Goal: Task Accomplishment & Management: Manage account settings

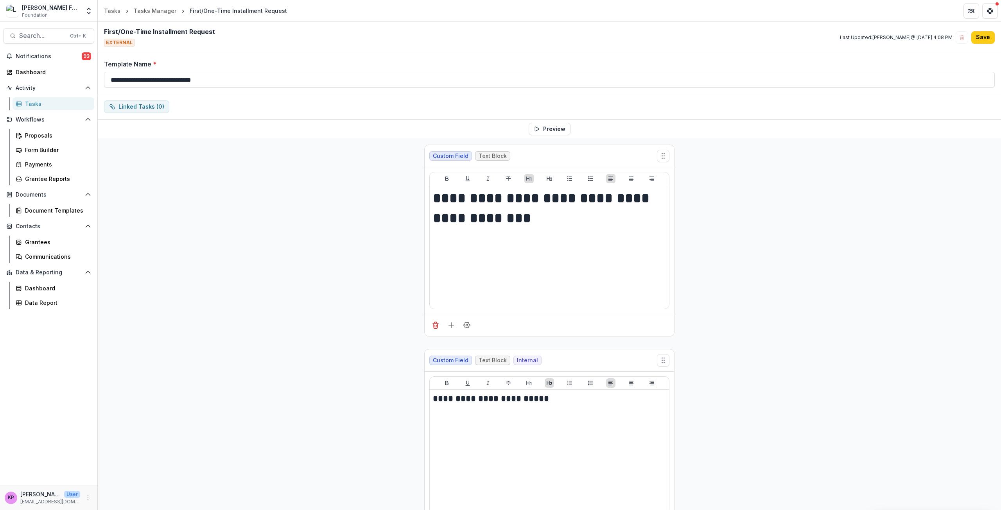
scroll to position [2737, 0]
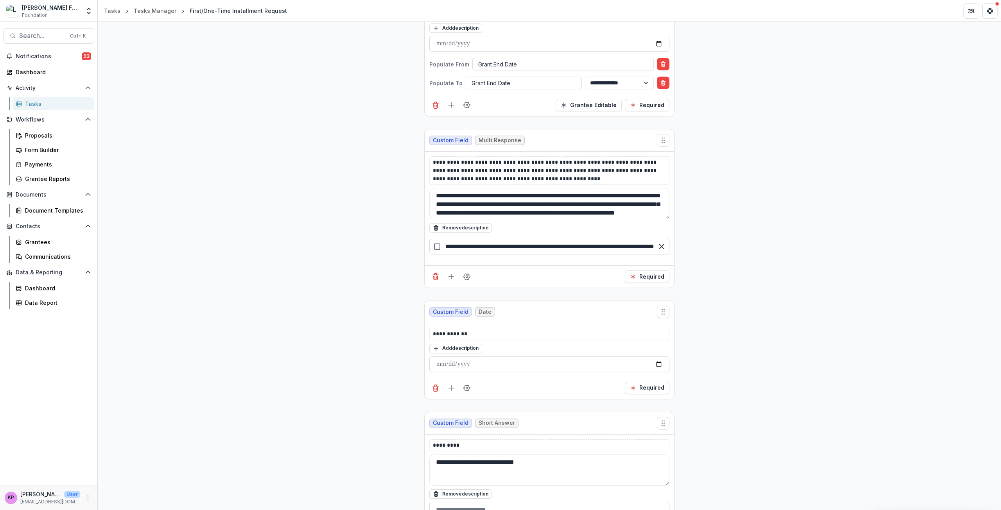
click at [33, 99] on link "Tasks" at bounding box center [54, 103] width 82 height 13
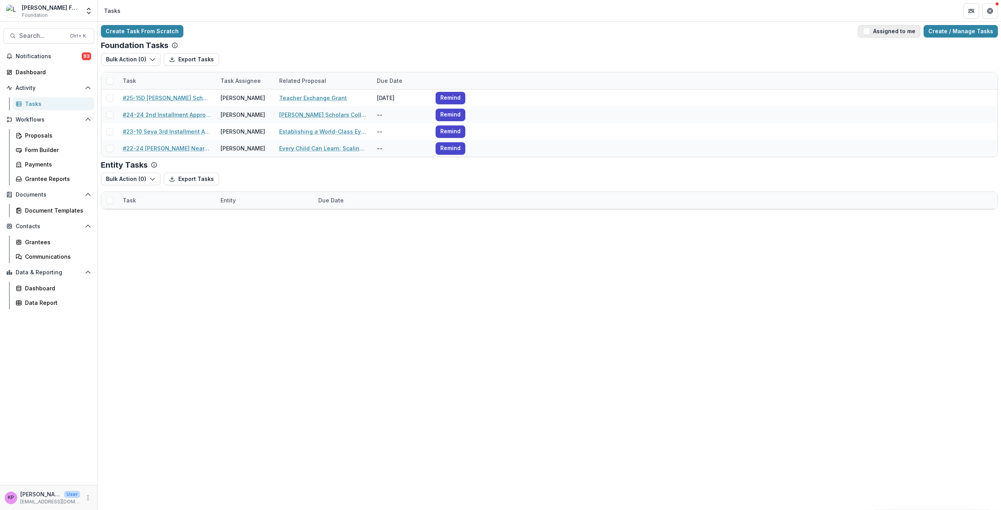
click at [878, 29] on button "Assigned to me" at bounding box center [889, 31] width 63 height 13
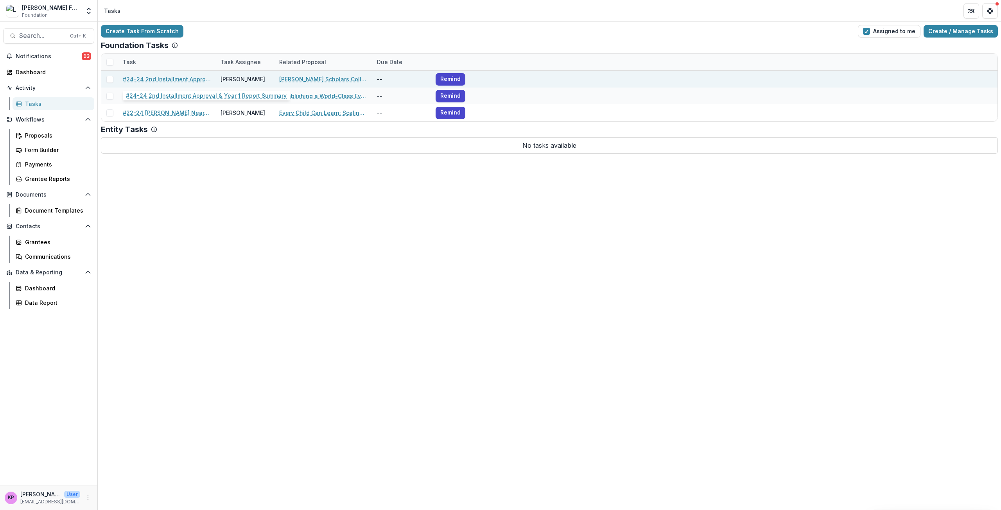
click at [182, 79] on link "#24-24 2nd Installment Approval & Year 1 Report Summary" at bounding box center [167, 79] width 88 height 8
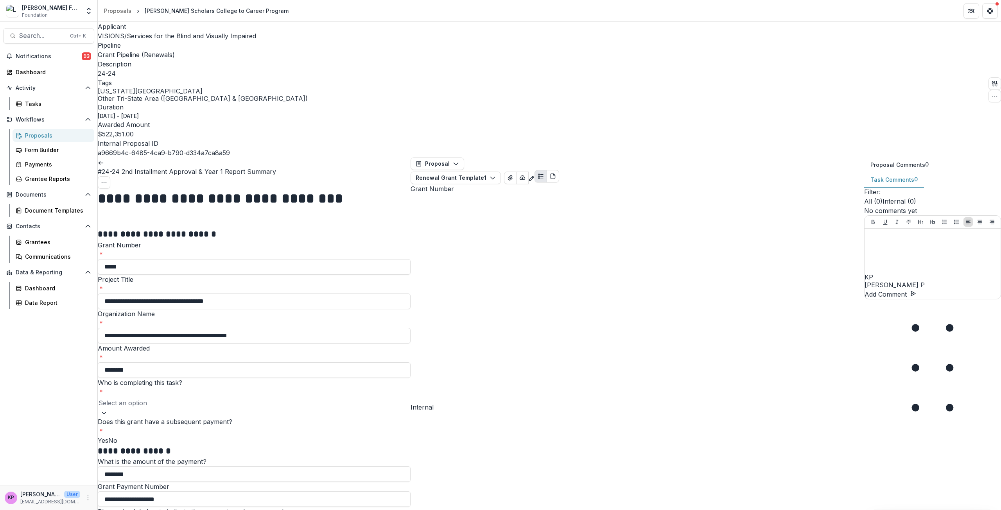
scroll to position [196, 0]
click at [449, 158] on button "Proposal" at bounding box center [438, 164] width 54 height 13
click at [458, 205] on div "Reports" at bounding box center [451, 209] width 55 height 8
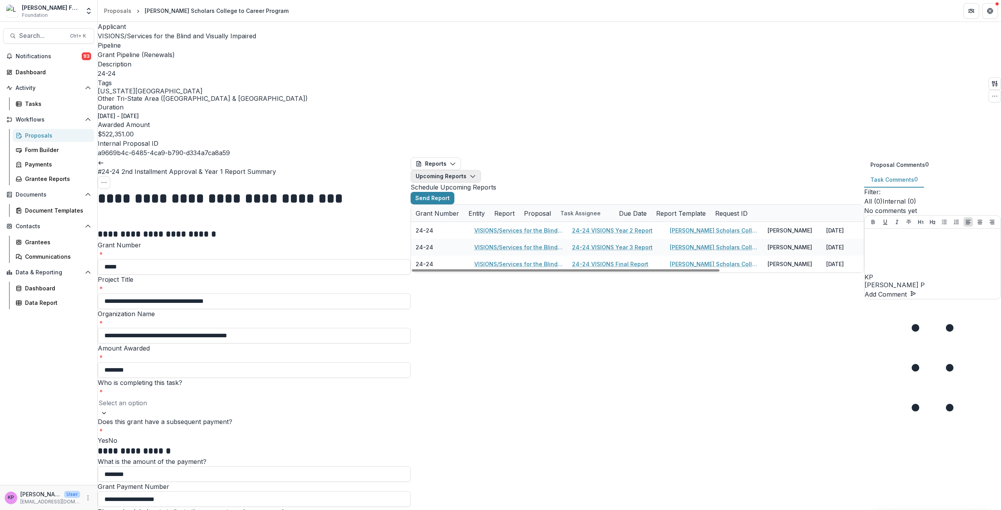
click at [481, 170] on button "Upcoming Reports" at bounding box center [446, 176] width 70 height 13
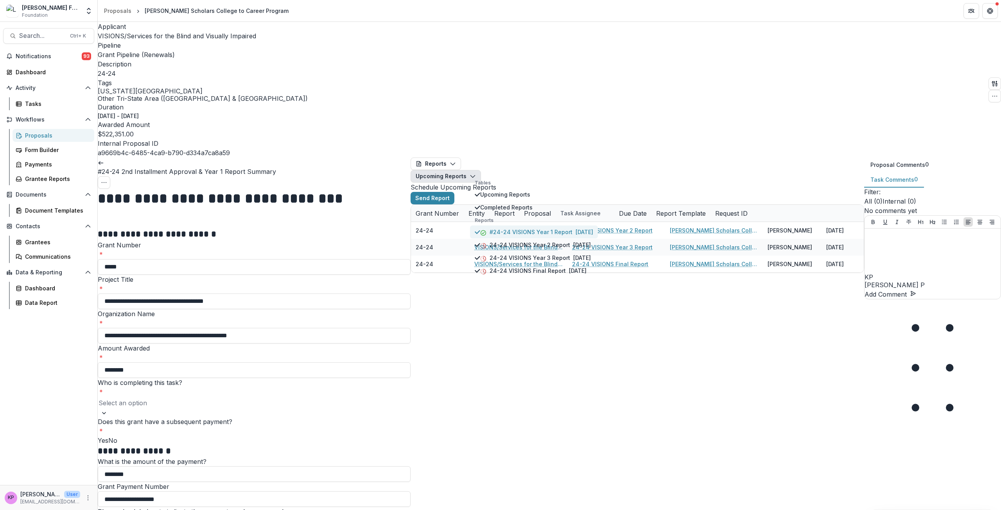
click at [522, 228] on p "#24-24 VISIONS Year 1 Report" at bounding box center [531, 232] width 83 height 8
